Goal: Use online tool/utility: Utilize a website feature to perform a specific function

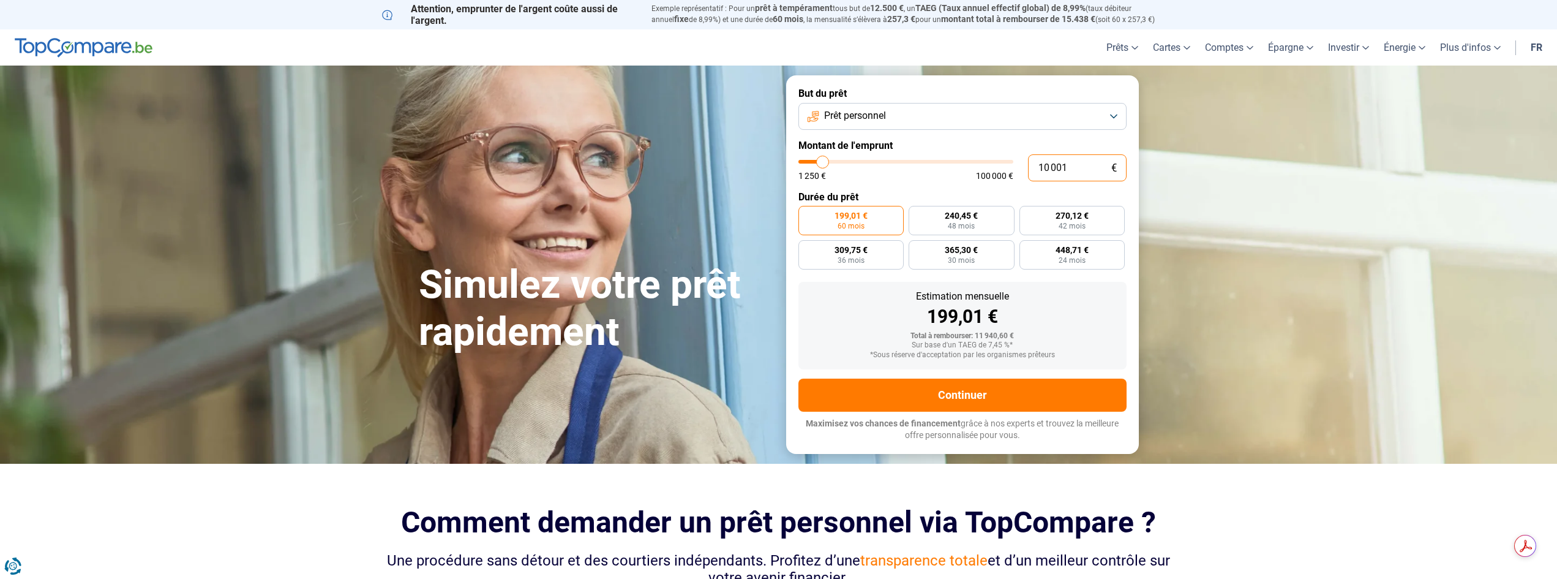
drag, startPoint x: 1076, startPoint y: 168, endPoint x: 1196, endPoint y: 275, distance: 160.9
click at [983, 172] on div "10 001 € 1 250 € 100 000 €" at bounding box center [962, 167] width 328 height 27
type input "3"
type input "1250"
type input "30"
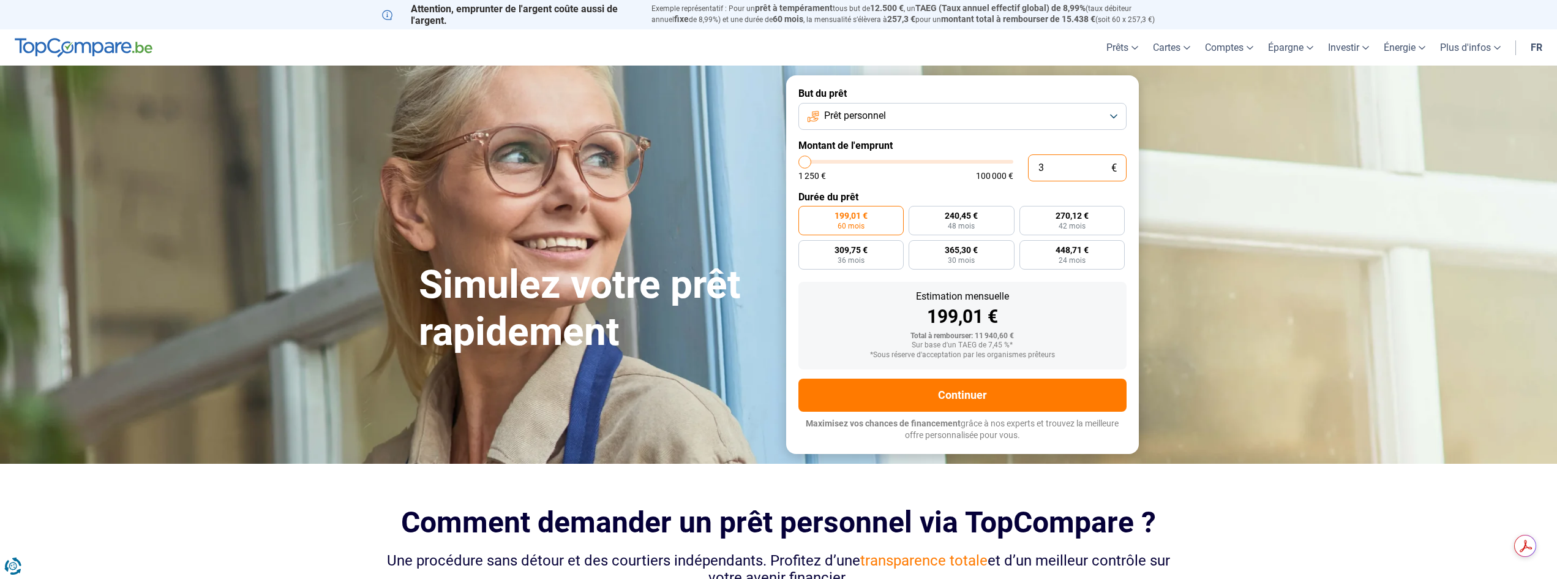
type input "1250"
type input "300"
type input "1250"
type input "3 000"
type input "3000"
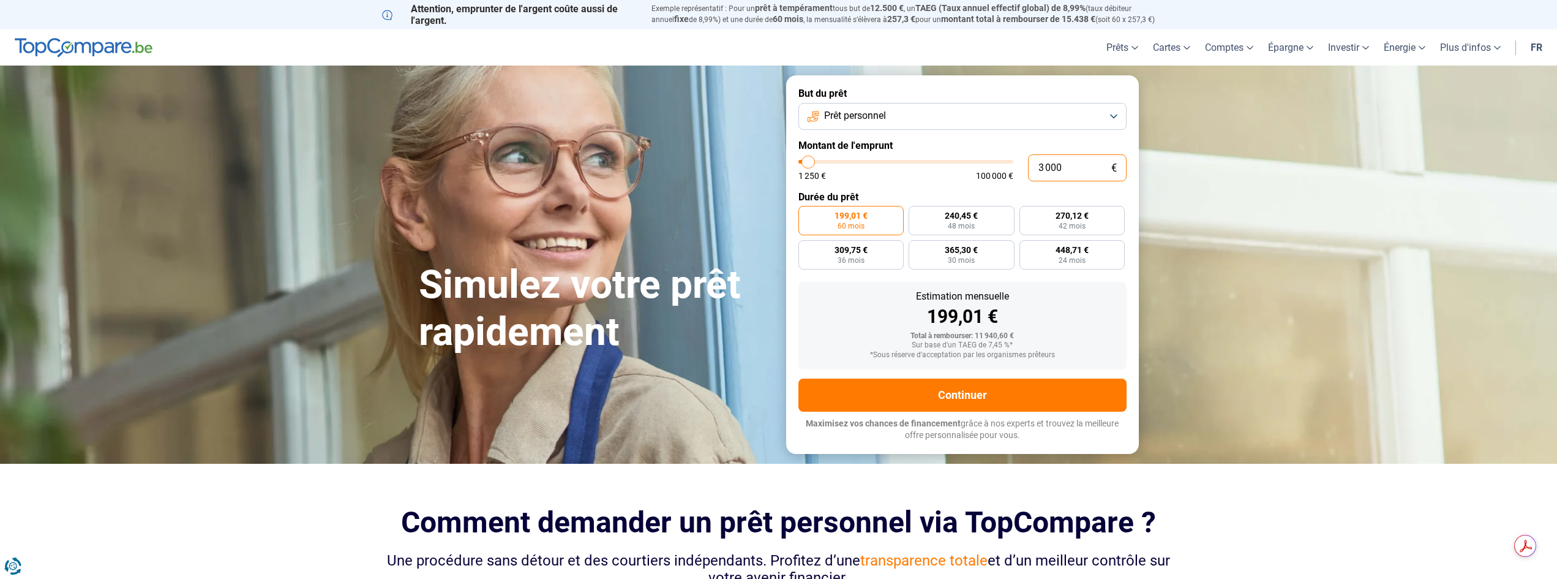
type input "30 000"
type input "30000"
radio input "false"
type input "30 000"
